Goal: Information Seeking & Learning: Learn about a topic

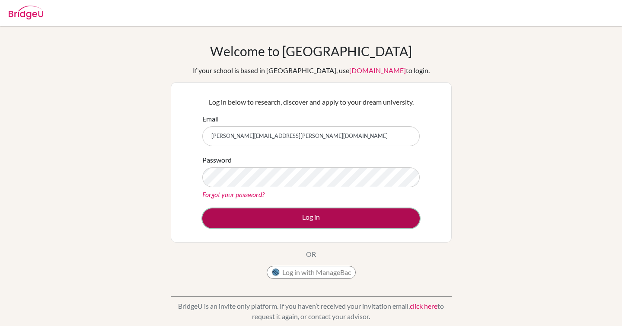
click at [290, 214] on button "Log in" at bounding box center [310, 218] width 217 height 20
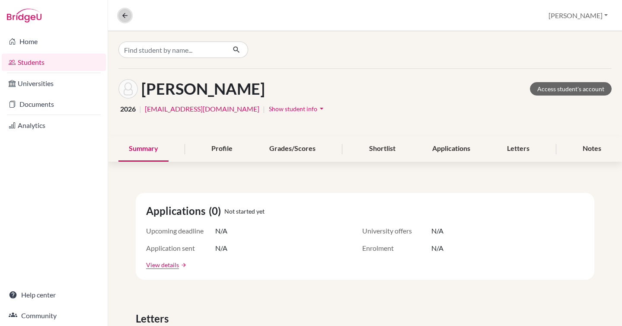
click at [128, 15] on icon at bounding box center [125, 16] width 8 height 8
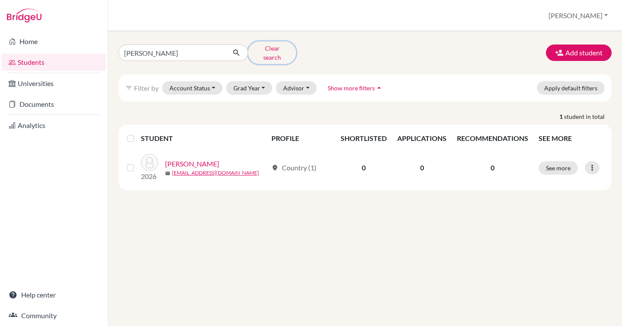
click at [263, 49] on button "Clear search" at bounding box center [272, 52] width 48 height 22
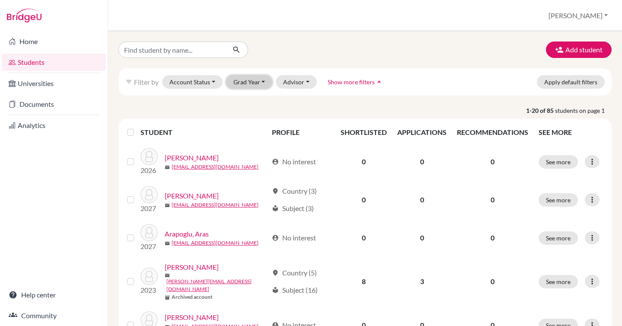
click at [260, 81] on button "Grad Year" at bounding box center [249, 81] width 47 height 13
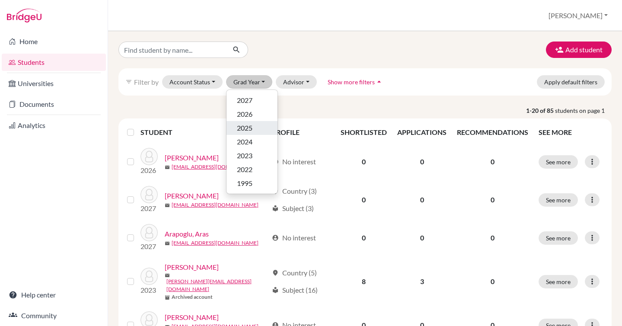
click at [251, 125] on span "2025" at bounding box center [245, 128] width 16 height 10
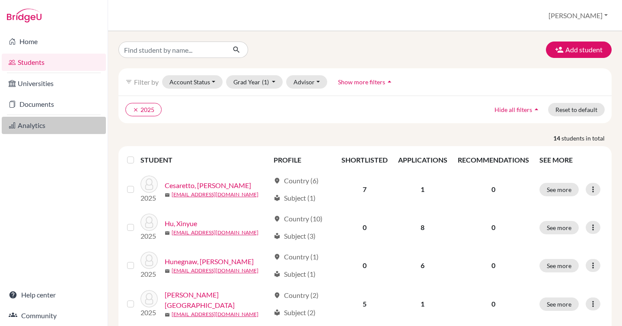
click at [54, 127] on link "Analytics" at bounding box center [54, 125] width 104 height 17
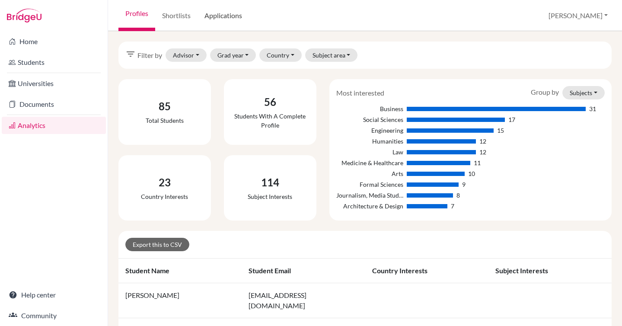
click at [221, 22] on link "Applications" at bounding box center [222, 15] width 51 height 31
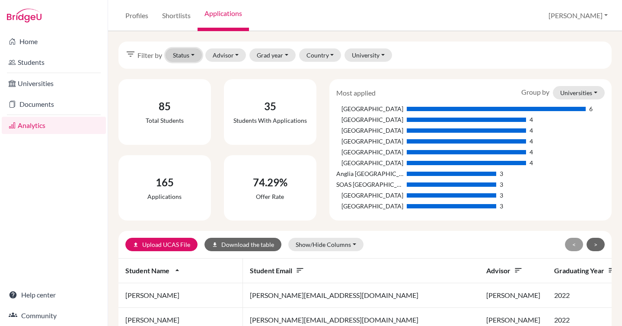
click at [190, 56] on button "Status" at bounding box center [183, 54] width 36 height 13
click at [190, 115] on span "Attending" at bounding box center [191, 115] width 30 height 10
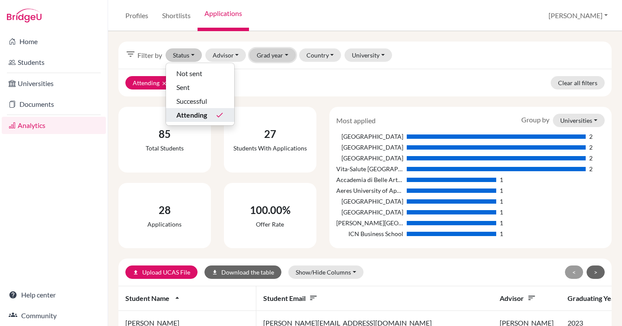
click at [271, 60] on button "Grad year" at bounding box center [272, 54] width 46 height 13
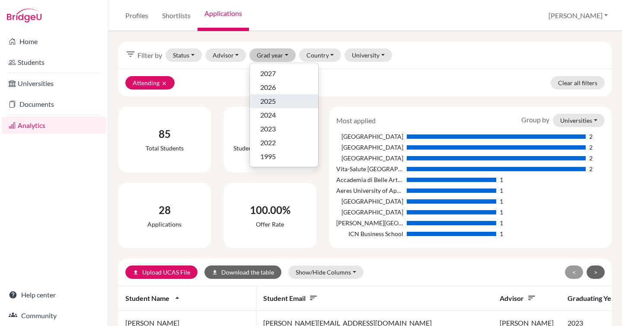
click at [278, 99] on div "2025" at bounding box center [284, 101] width 48 height 10
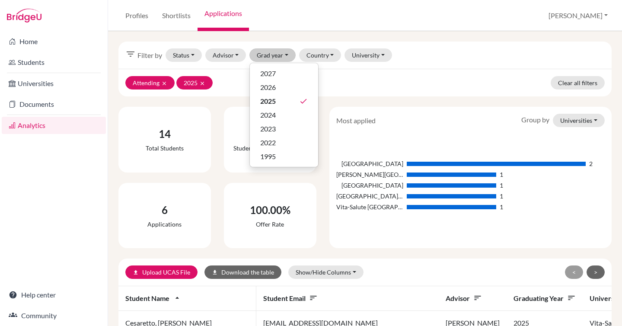
click at [400, 86] on div "Attending clear 2025 clear Clear all filters" at bounding box center [364, 83] width 493 height 28
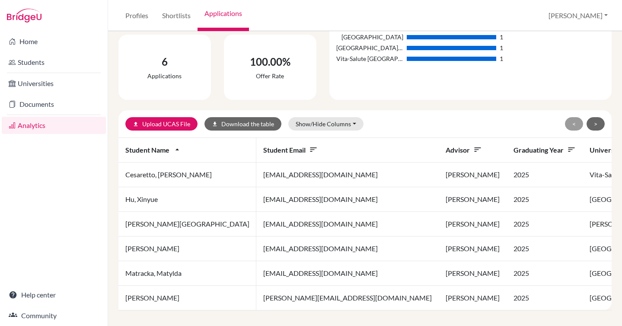
scroll to position [153, 0]
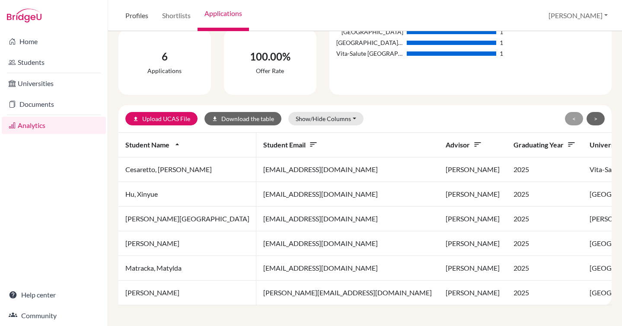
click at [135, 18] on link "Profiles" at bounding box center [136, 15] width 37 height 31
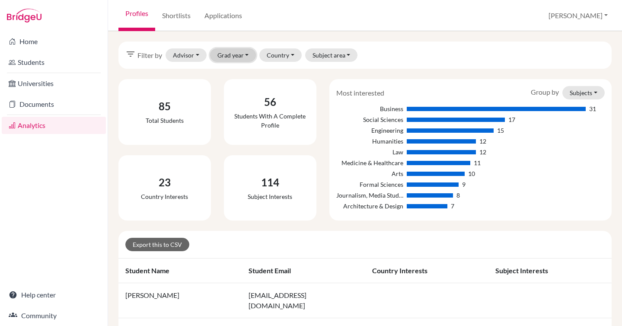
click at [237, 54] on button "Grad year" at bounding box center [233, 54] width 46 height 13
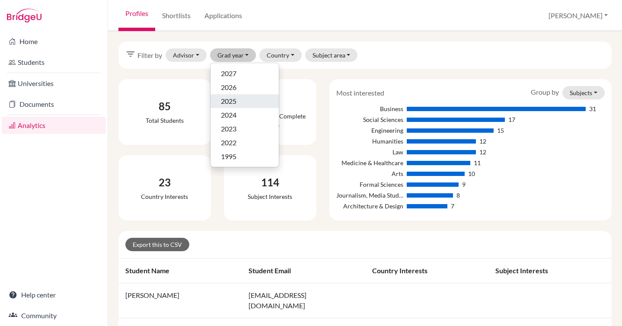
click at [236, 99] on div "2025" at bounding box center [245, 101] width 48 height 10
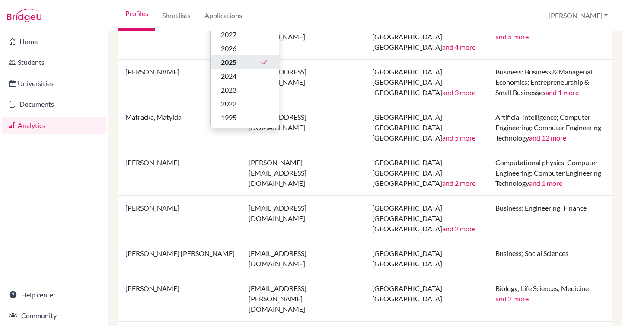
scroll to position [487, 0]
